Goal: Find contact information: Find contact information

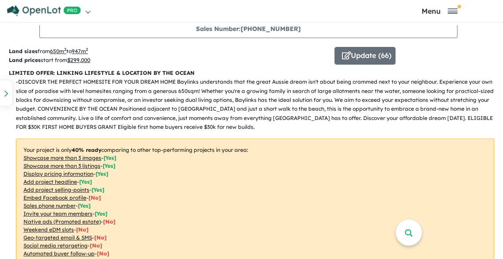
scroll to position [401, 0]
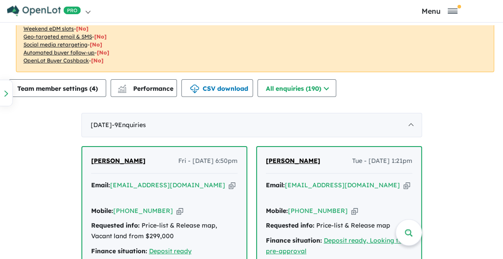
scroll to position [200, 0]
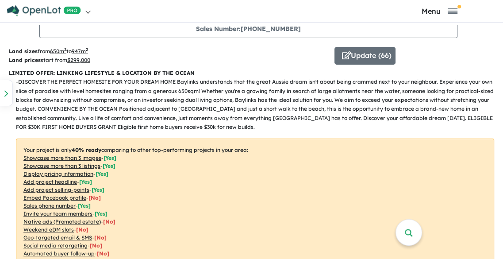
drag, startPoint x: 235, startPoint y: 194, endPoint x: 180, endPoint y: 194, distance: 54.9
drag, startPoint x: 180, startPoint y: 194, endPoint x: 239, endPoint y: 196, distance: 58.5
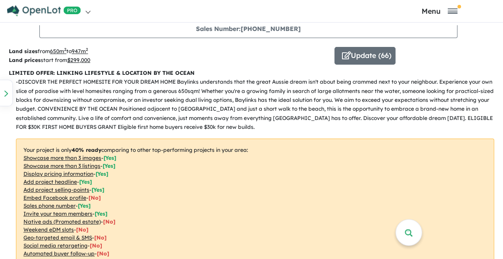
drag, startPoint x: 235, startPoint y: 196, endPoint x: 174, endPoint y: 195, distance: 60.6
drag, startPoint x: 174, startPoint y: 195, endPoint x: 235, endPoint y: 198, distance: 61.6
drag, startPoint x: 237, startPoint y: 198, endPoint x: 169, endPoint y: 194, distance: 68.2
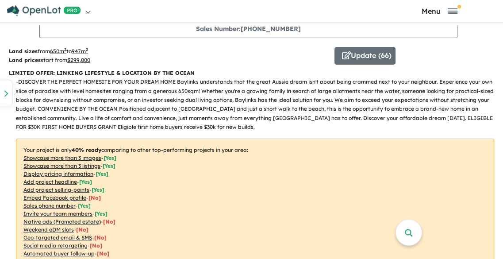
copy span "[PERSON_NAME]"
